Goal: Browse casually

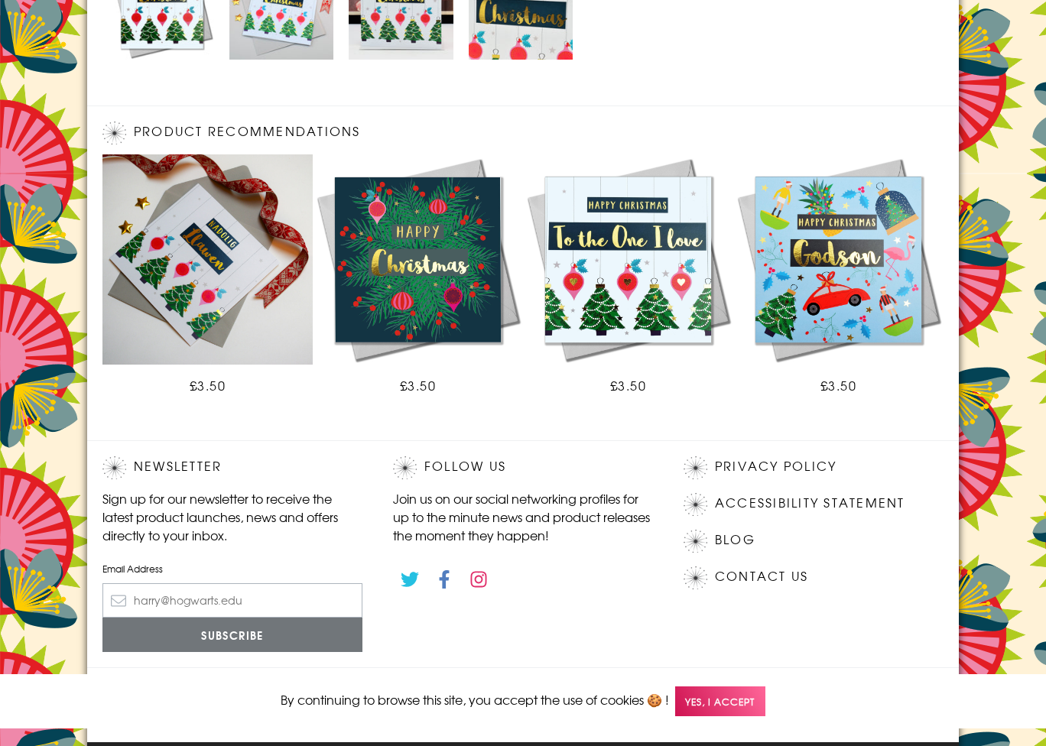
scroll to position [831, 0]
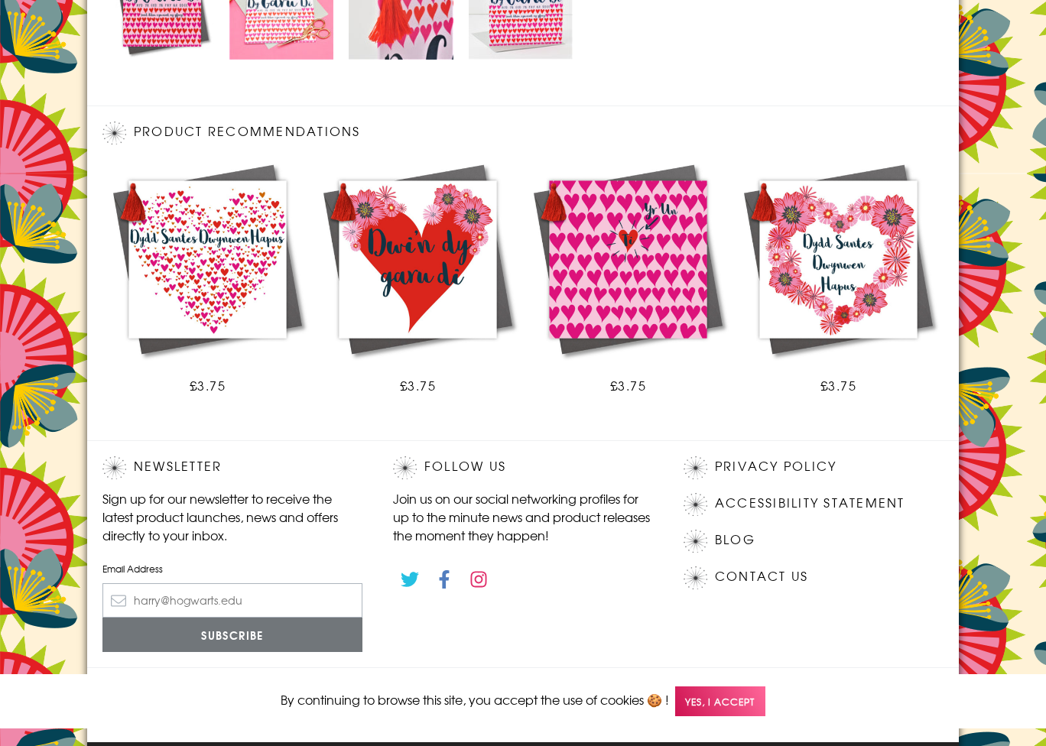
scroll to position [831, 0]
